Goal: Task Accomplishment & Management: Complete application form

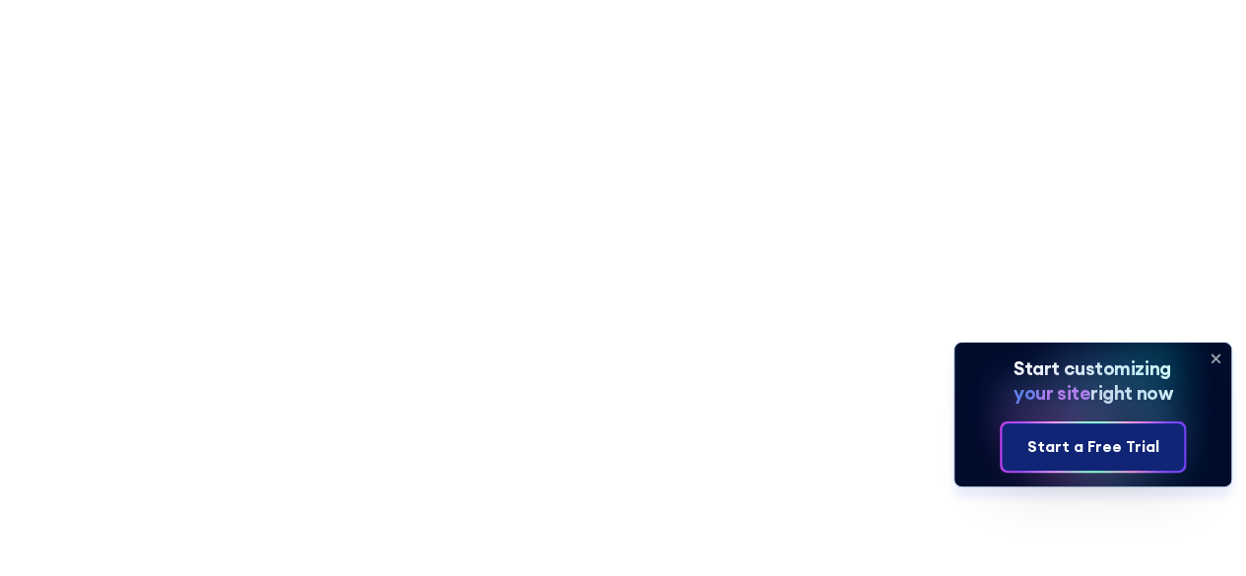
click at [1070, 447] on div "Start a Free Trial" at bounding box center [1092, 447] width 132 height 24
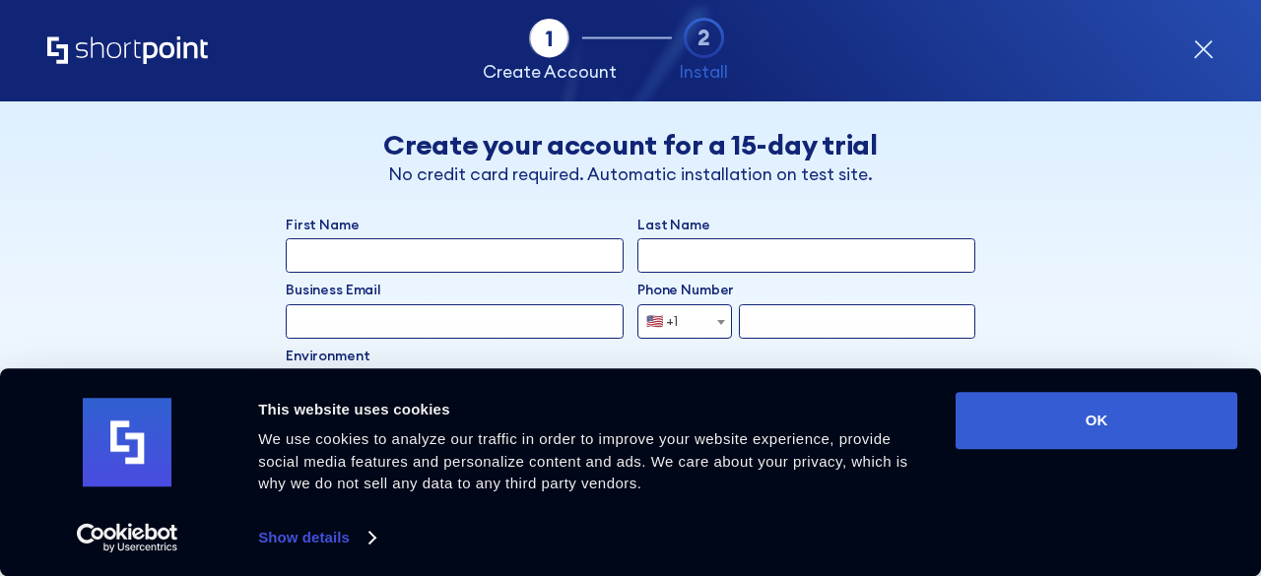
click at [1039, 388] on div "Consent Details [#IABV2SETTINGS#] About This website uses cookies We use cookie…" at bounding box center [630, 472] width 1261 height 208
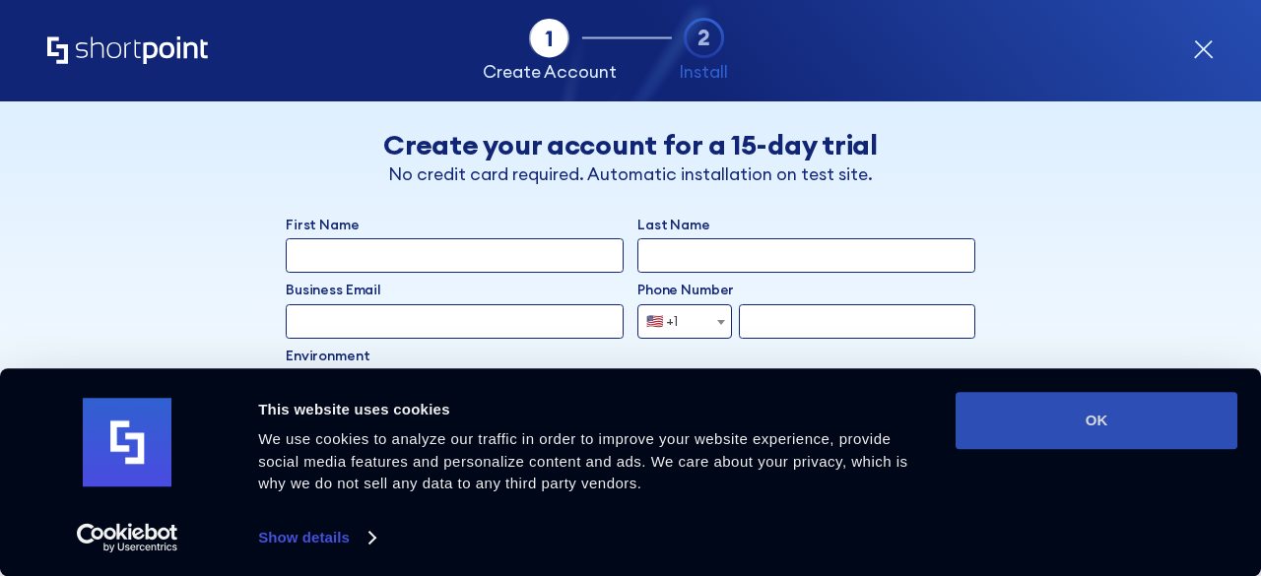
click at [1024, 424] on button "OK" at bounding box center [1096, 420] width 282 height 57
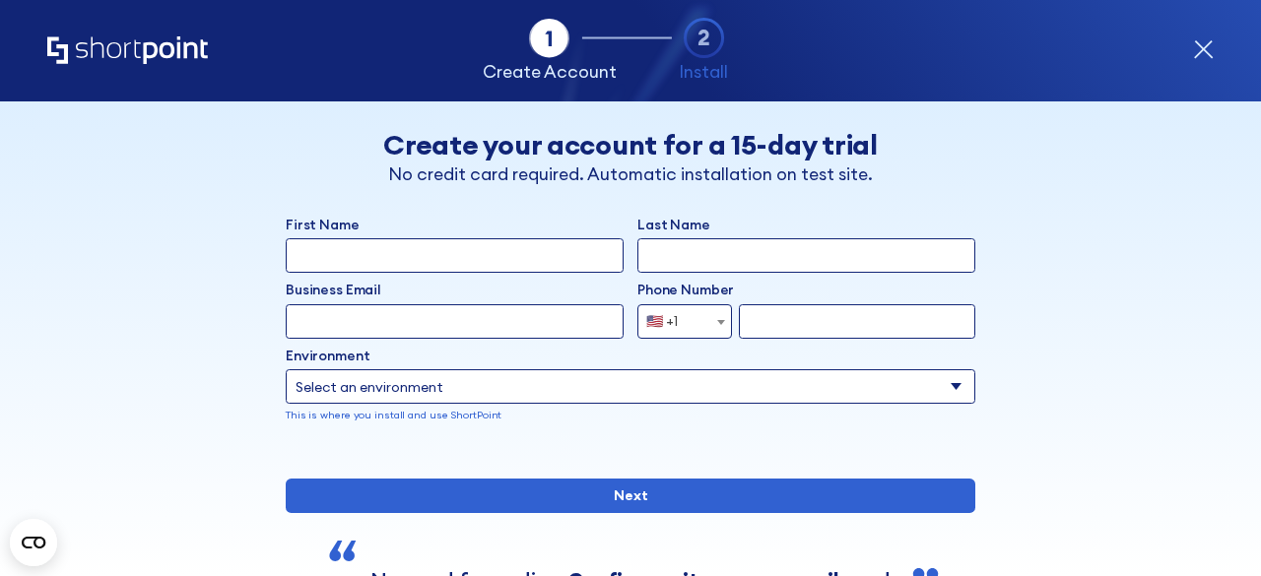
click at [1134, 383] on div "Back Back Create your account for a 15-day trial No credit card required. Autom…" at bounding box center [630, 396] width 1055 height 591
click at [502, 245] on input "First Name" at bounding box center [455, 255] width 338 height 34
type input "yamini"
type input "krishnapuram"
type input "kyamini1414@gmail.com"
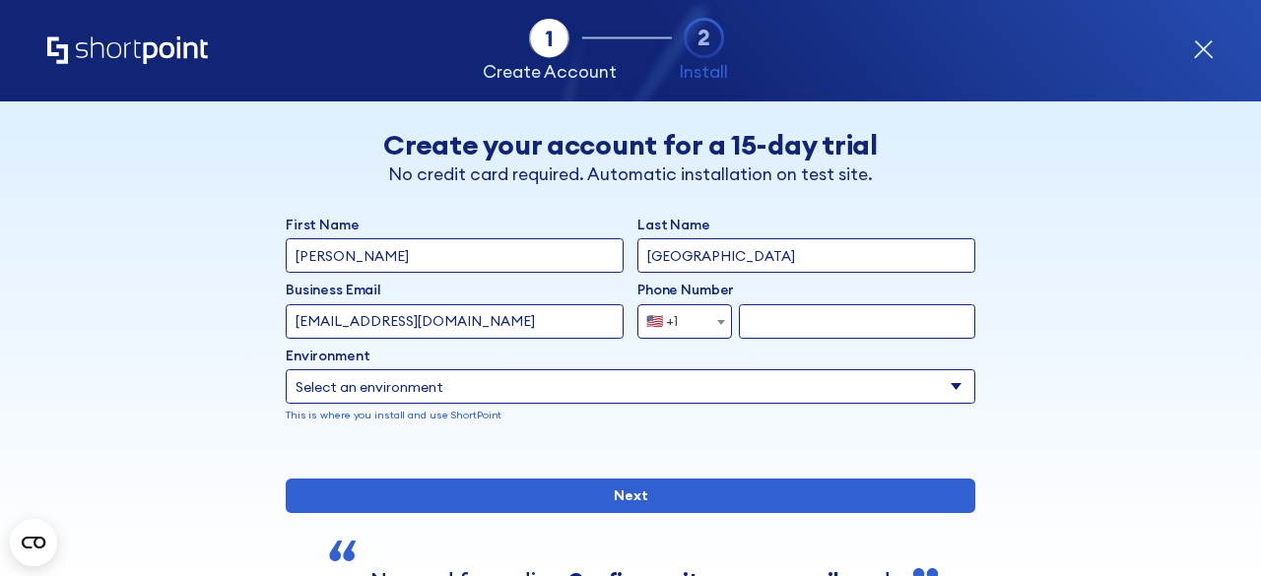
type input "7013848405"
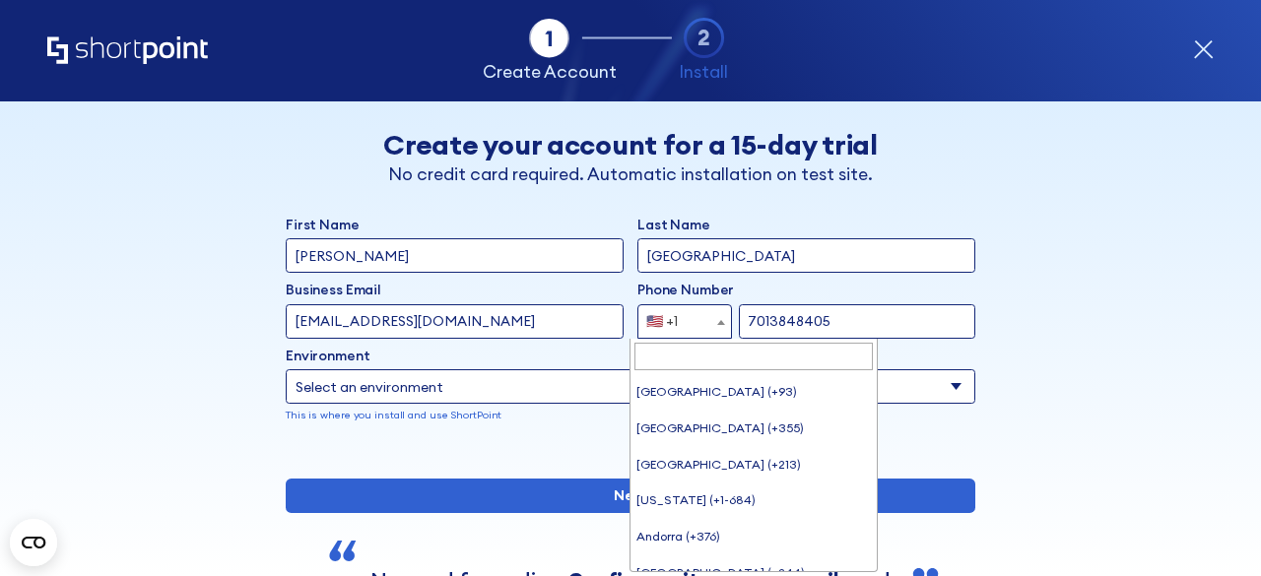
click at [691, 334] on span "🇺🇸 +1" at bounding box center [684, 321] width 95 height 34
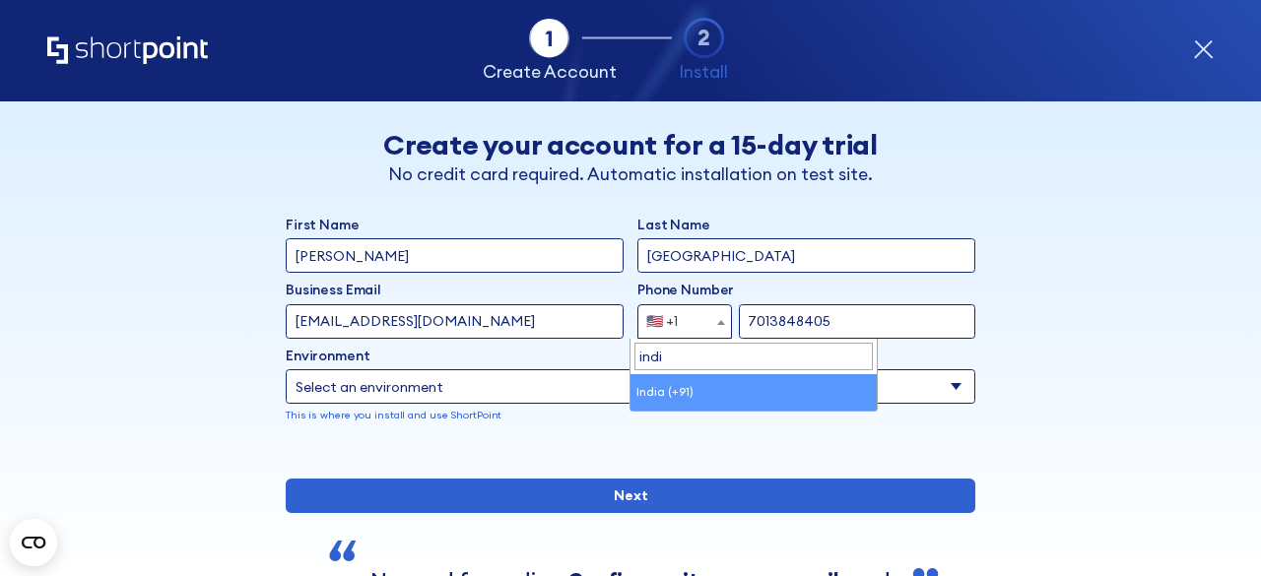
type input "indi"
select select "+91"
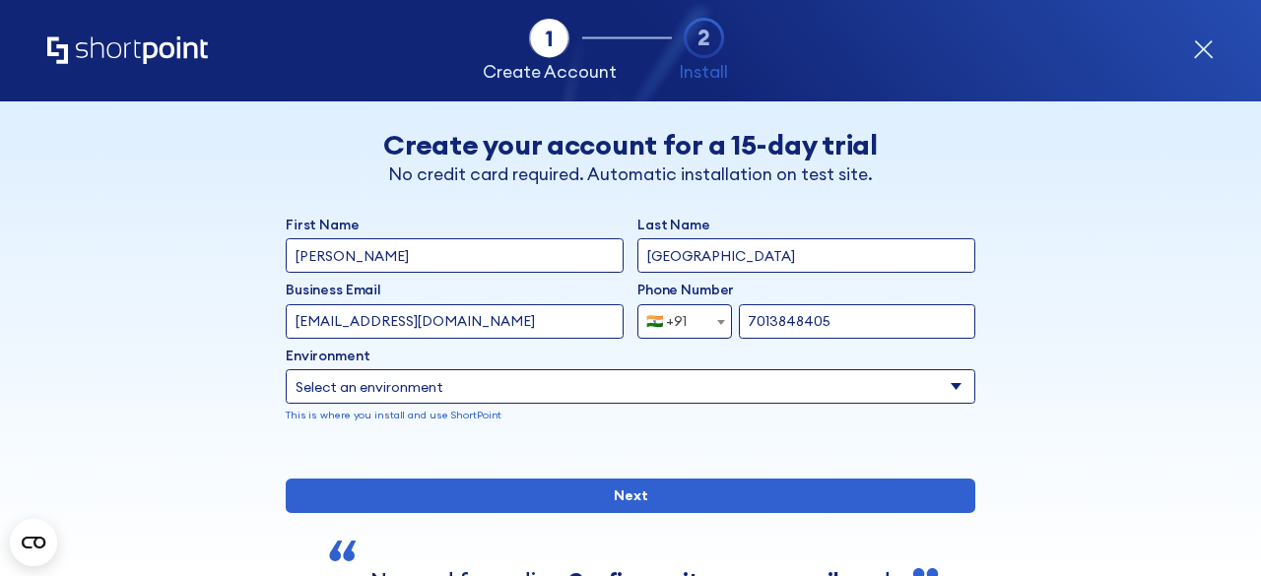
click at [453, 399] on select "Select an environment Microsoft 365 SharePoint Online SharePoint 2019 (On-Premi…" at bounding box center [631, 386] width 690 height 34
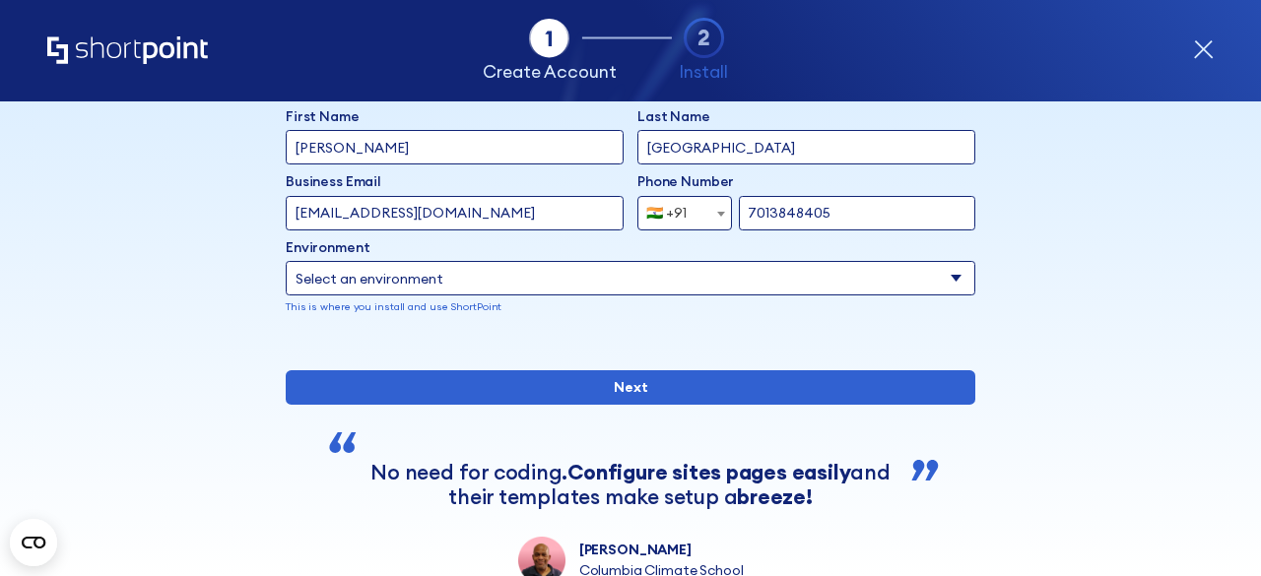
scroll to position [112, 0]
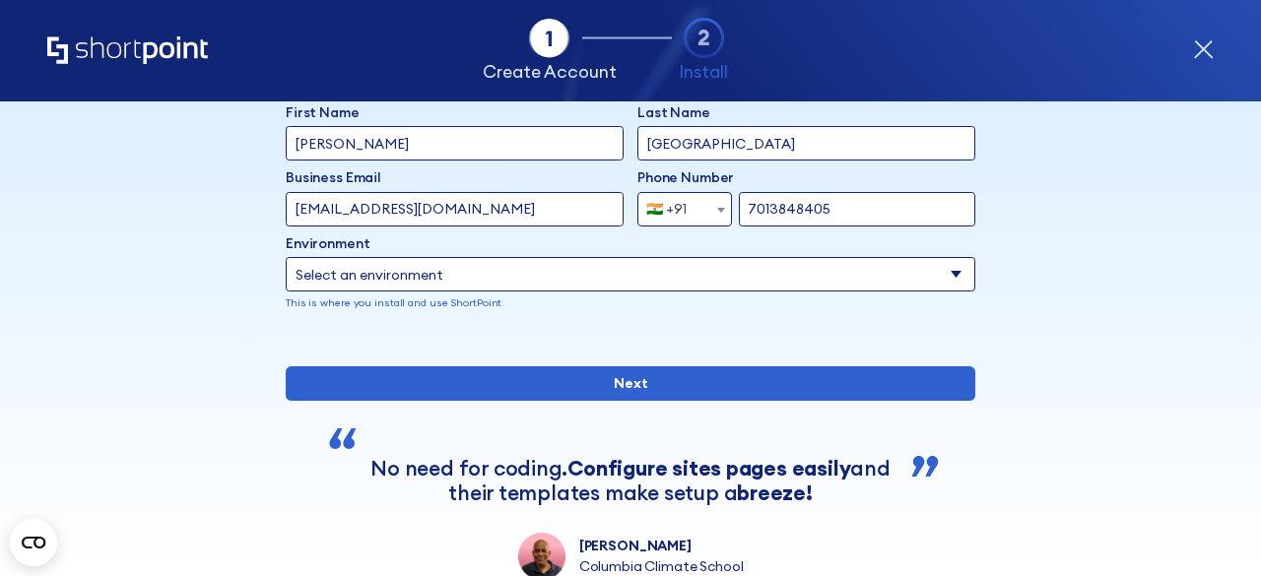
click at [611, 257] on select "Select an environment Microsoft 365 SharePoint Online SharePoint 2019 (On-Premi…" at bounding box center [631, 274] width 690 height 34
click at [286, 257] on select "Select an environment Microsoft 365 SharePoint Online SharePoint 2019 (On-Premi…" at bounding box center [631, 274] width 690 height 34
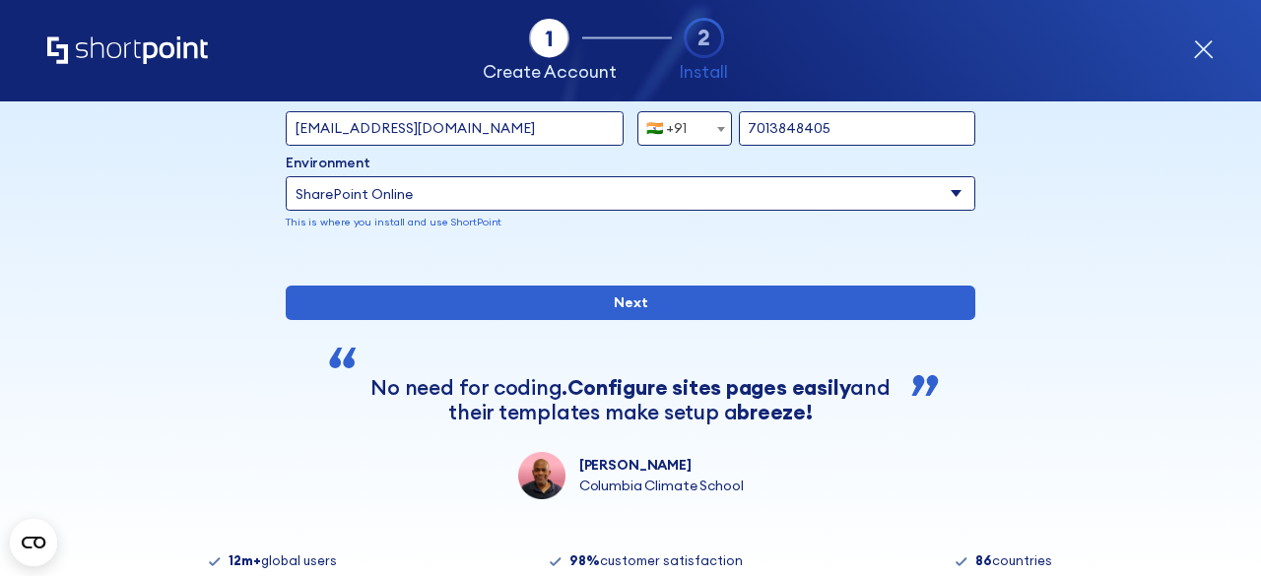
scroll to position [199, 0]
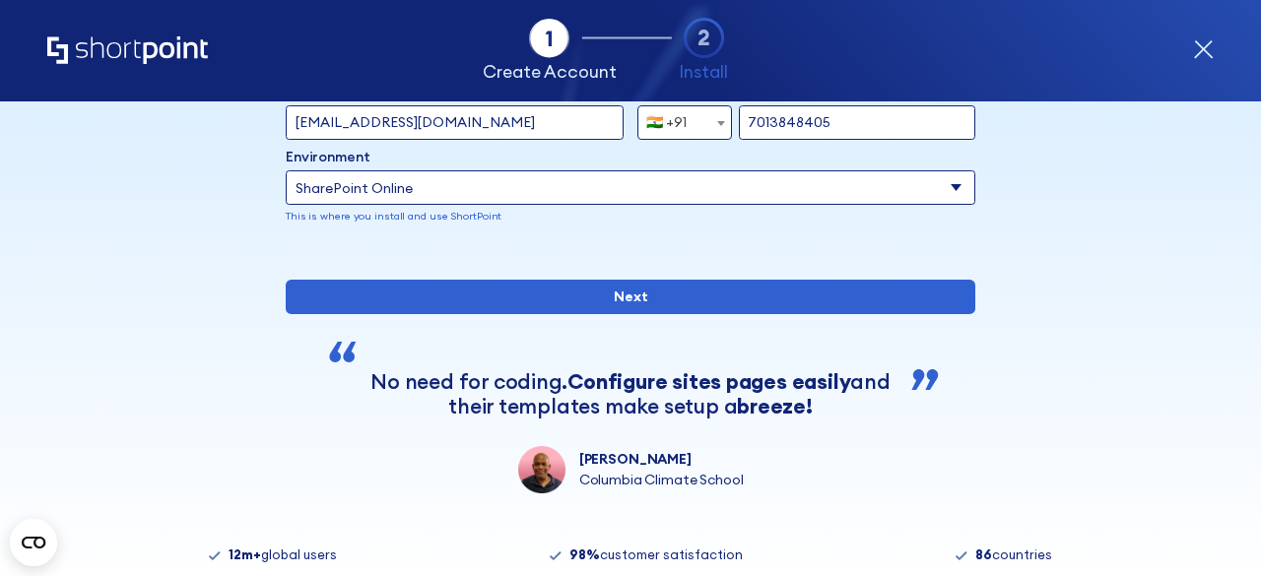
click at [734, 191] on select "Select an environment Microsoft 365 SharePoint Online SharePoint 2019 (On-Premi…" at bounding box center [631, 187] width 690 height 34
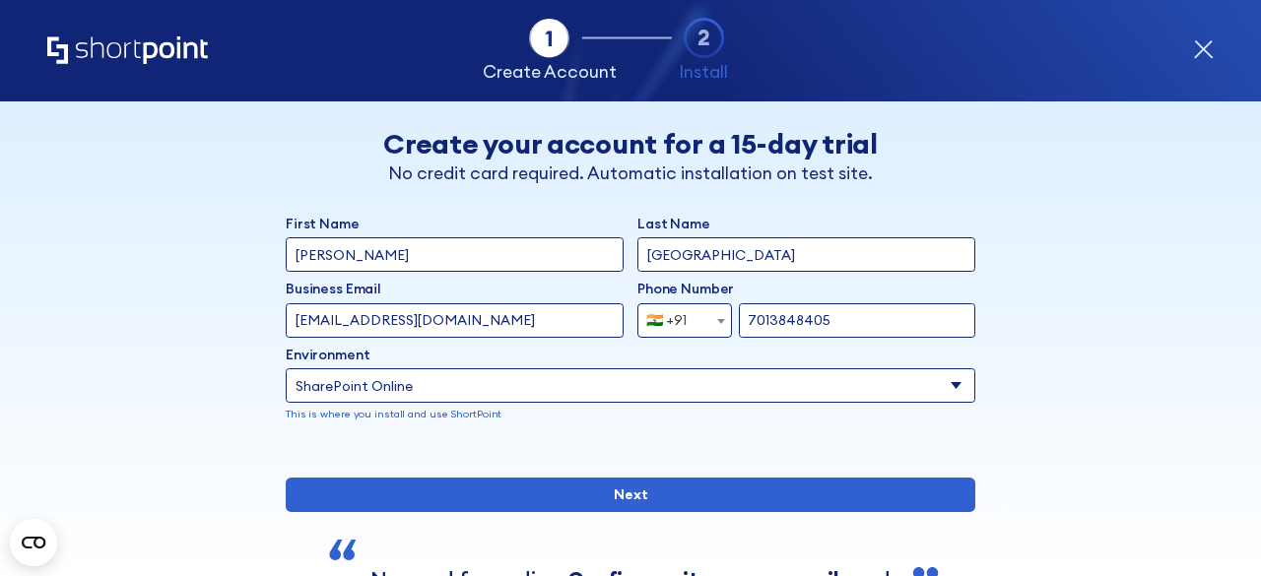
scroll to position [0, 0]
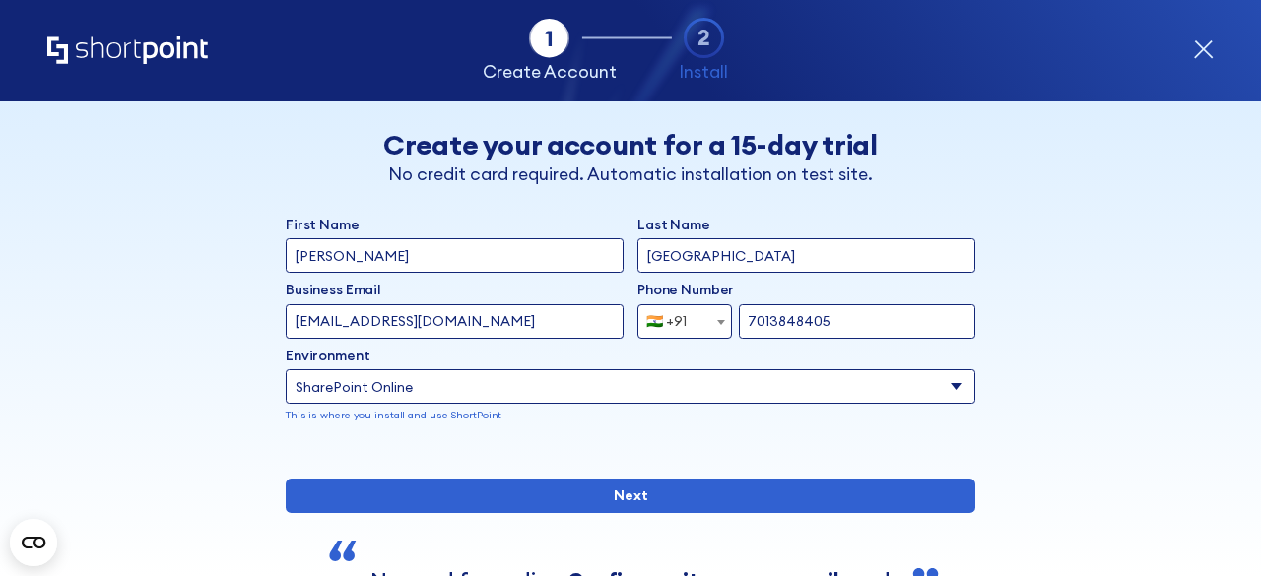
click at [652, 386] on select "Select an environment Microsoft 365 SharePoint Online SharePoint 2019 (On-Premi…" at bounding box center [631, 386] width 690 height 34
select select "Microsoft 365"
click at [286, 369] on select "Select an environment Microsoft 365 SharePoint Online SharePoint 2019 (On-Premi…" at bounding box center [631, 386] width 690 height 34
